Goal: Transaction & Acquisition: Purchase product/service

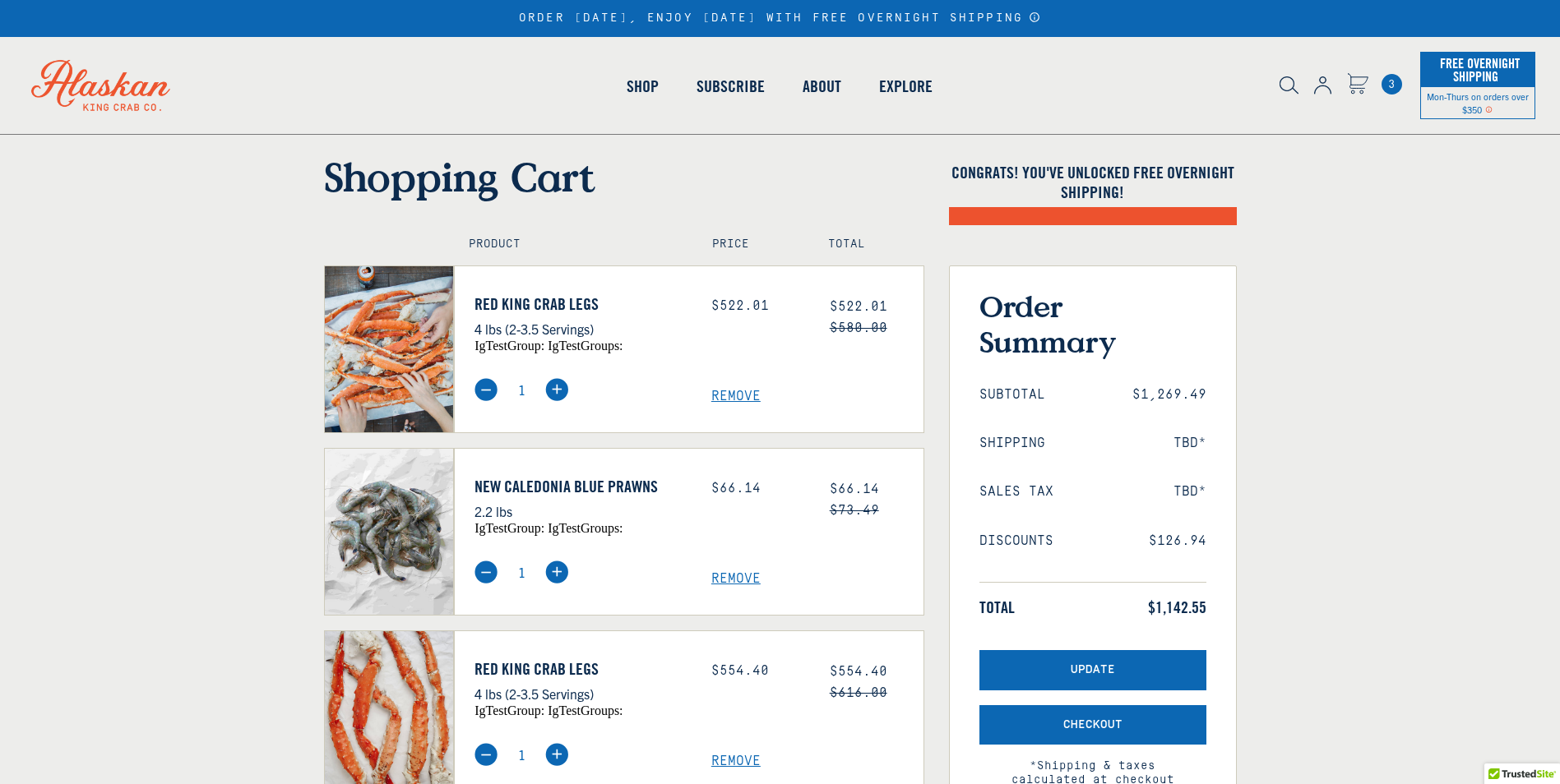
scroll to position [165, 0]
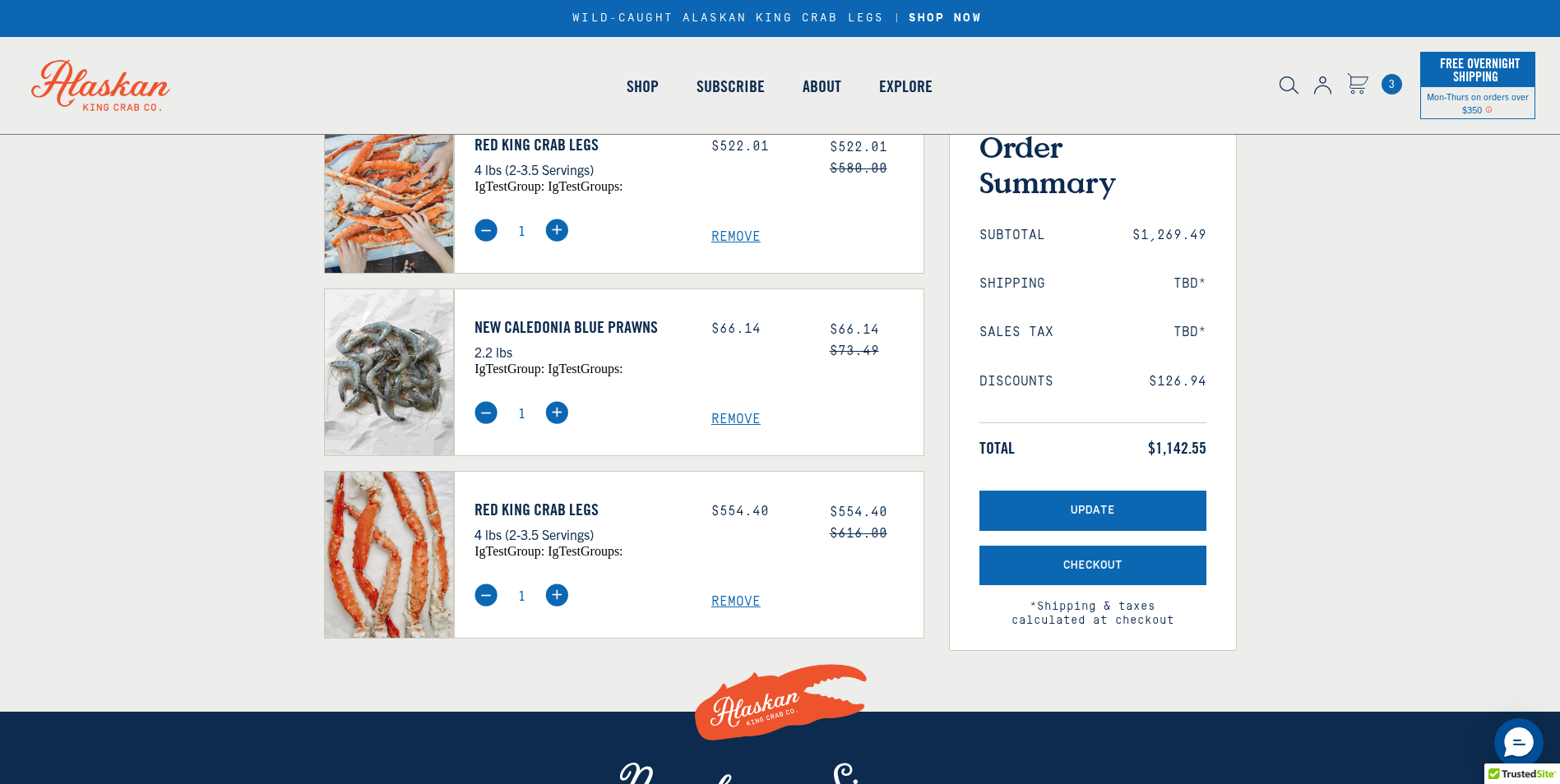
click at [725, 610] on span "Remove" at bounding box center [817, 603] width 212 height 16
select select "40826592231503"
select select "40826730905679"
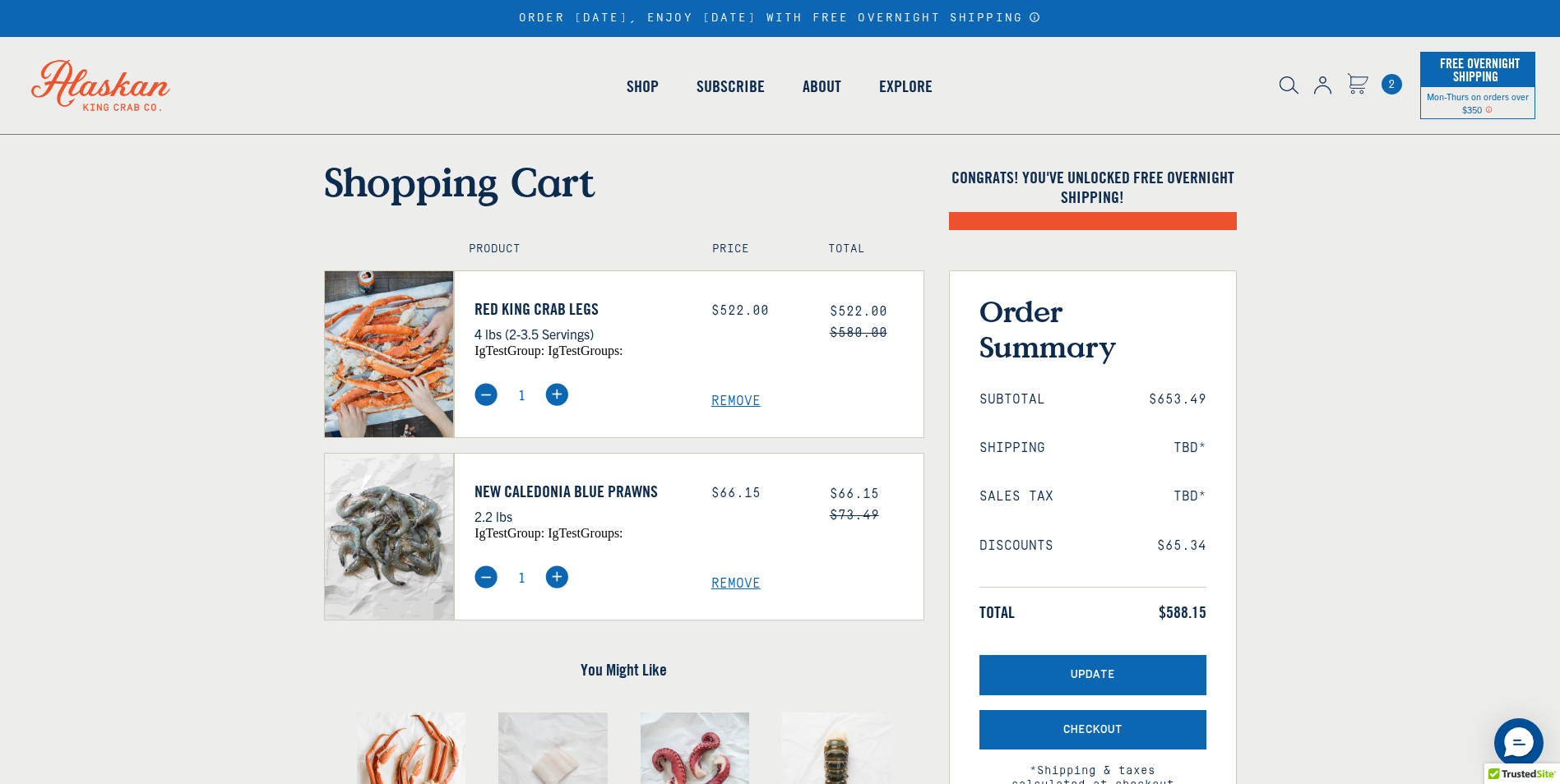
select select "40826592231503"
select select "40826730905679"
